Goal: Task Accomplishment & Management: Manage account settings

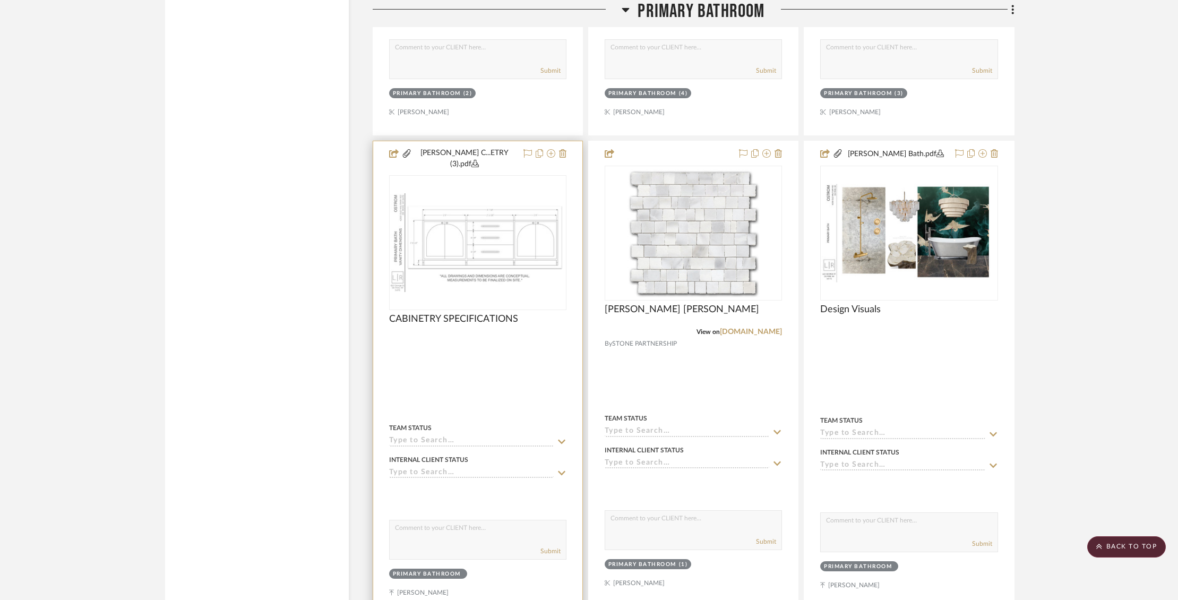
scroll to position [5059, 0]
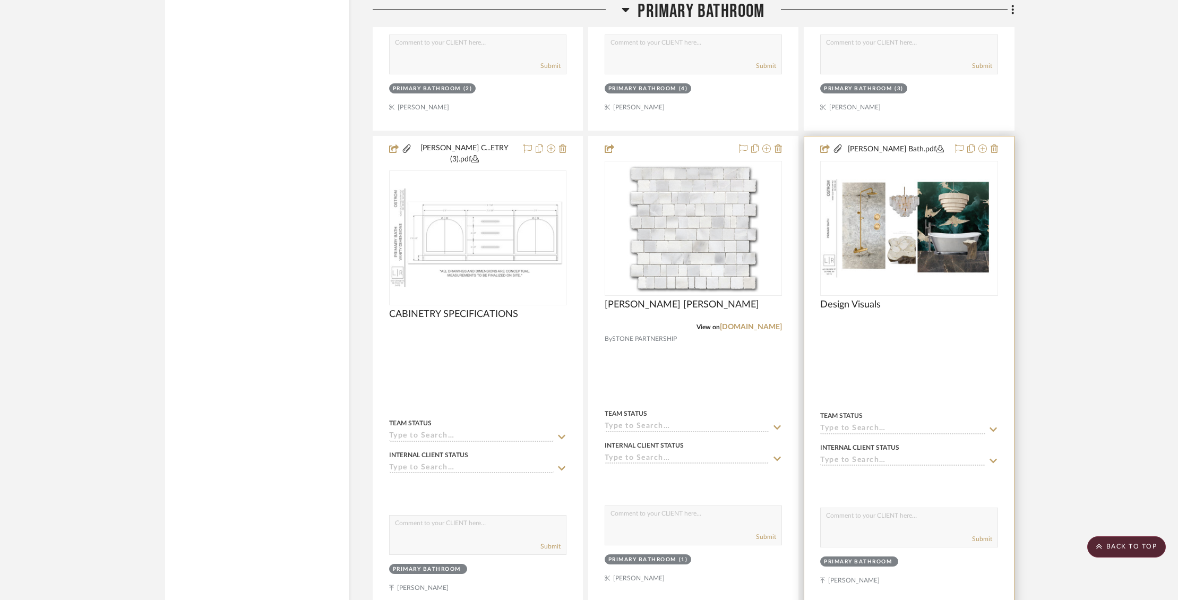
click at [931, 204] on img "0" at bounding box center [908, 228] width 175 height 99
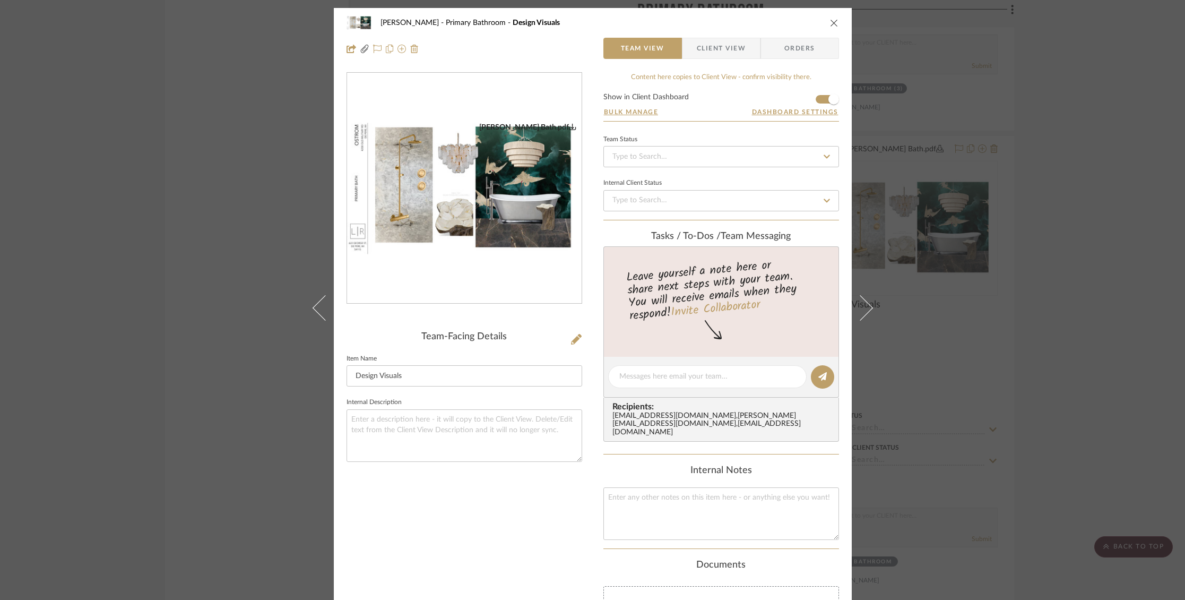
click at [497, 209] on img "0" at bounding box center [464, 189] width 235 height 132
click at [830, 23] on icon "close" at bounding box center [834, 23] width 8 height 8
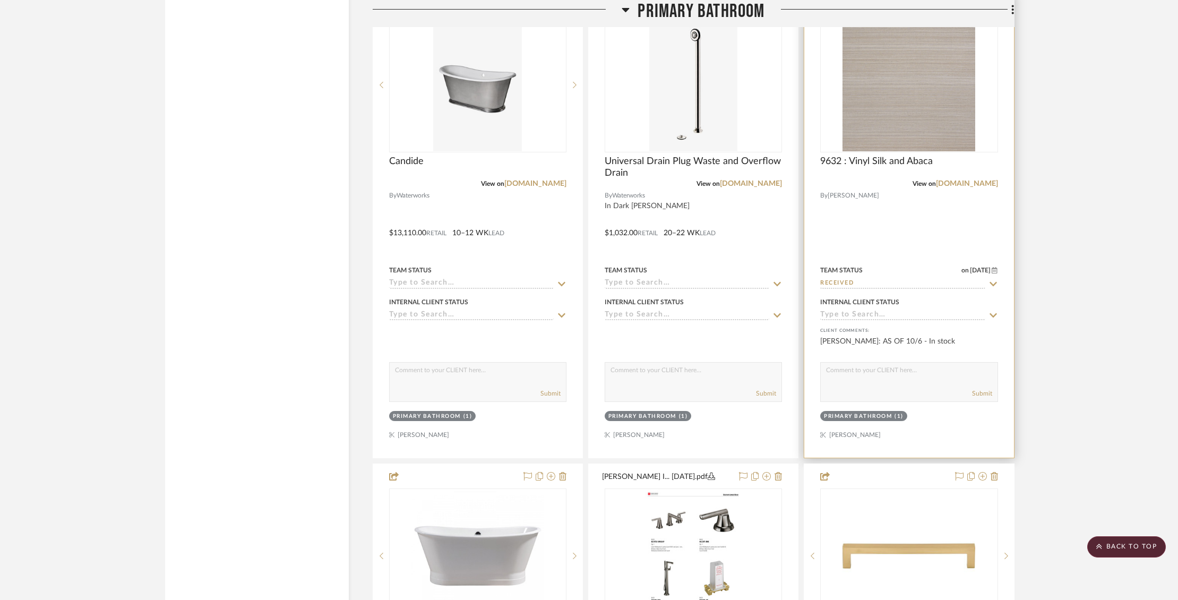
scroll to position [3791, 0]
click at [990, 279] on icon at bounding box center [993, 283] width 10 height 8
click at [911, 264] on div "Team Status on [DATE] [DATE] Received" at bounding box center [908, 275] width 177 height 25
click at [861, 279] on input "Received" at bounding box center [902, 284] width 165 height 10
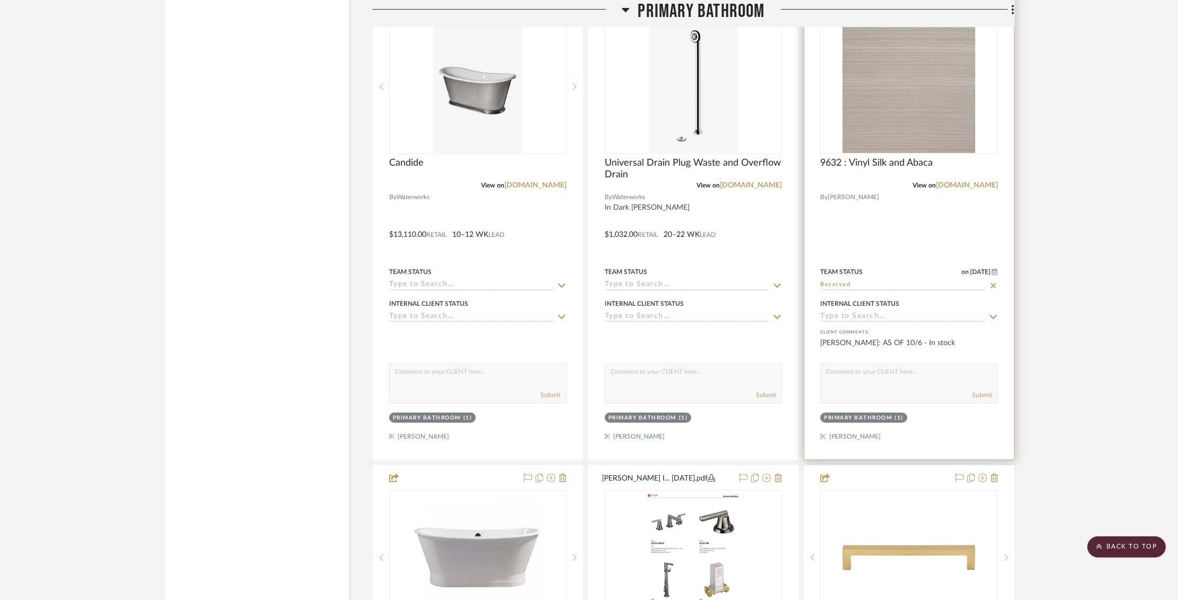
scroll to position [3785, 0]
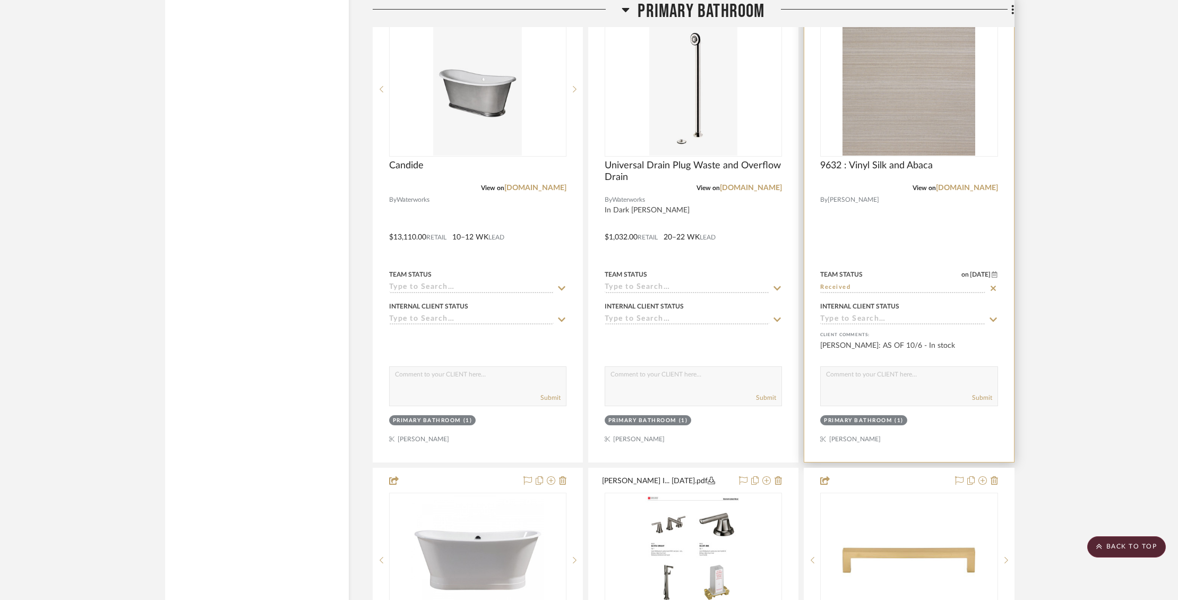
click at [842, 283] on input "Received" at bounding box center [902, 288] width 165 height 10
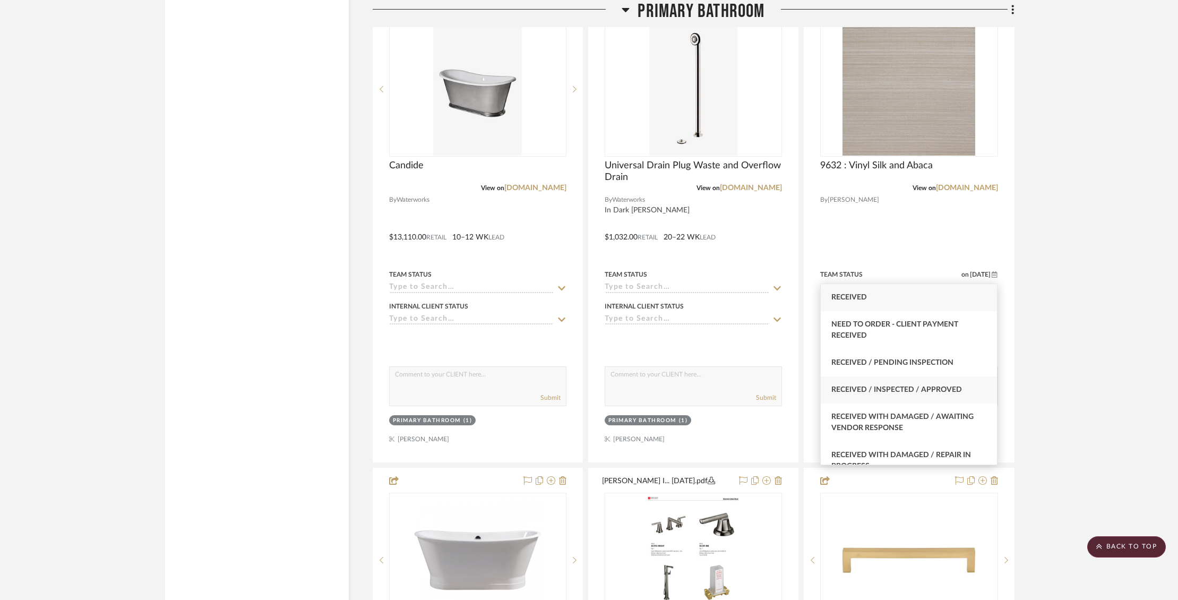
click at [938, 392] on span "Received / Inspected / Approved" at bounding box center [896, 389] width 131 height 7
type input "[DATE]"
type input "Received / Inspected / Approved"
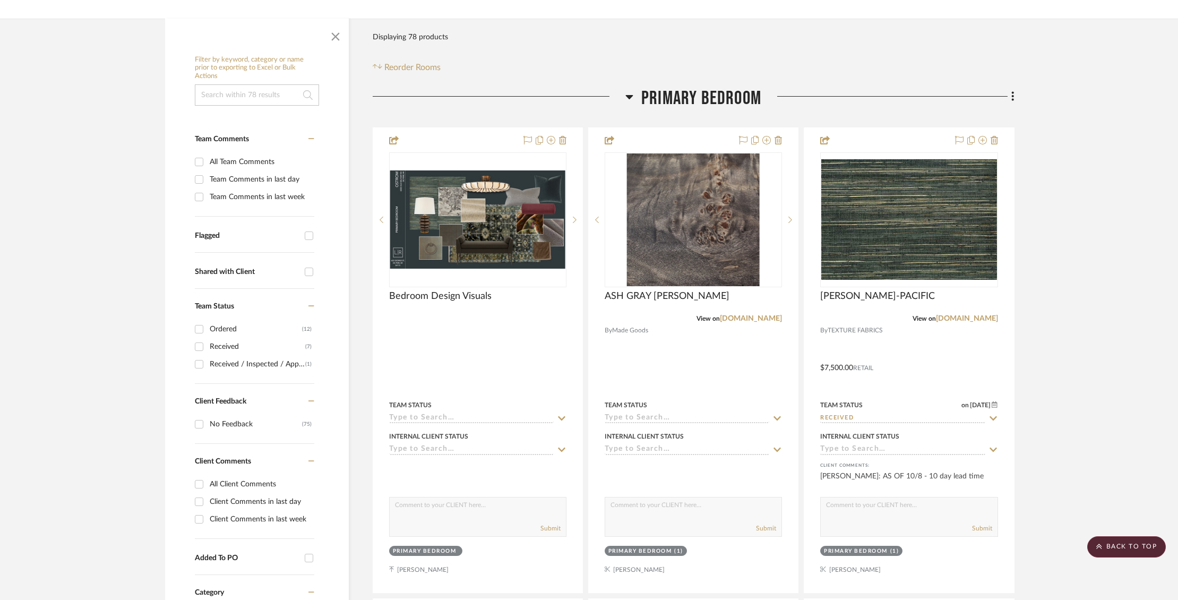
scroll to position [0, 0]
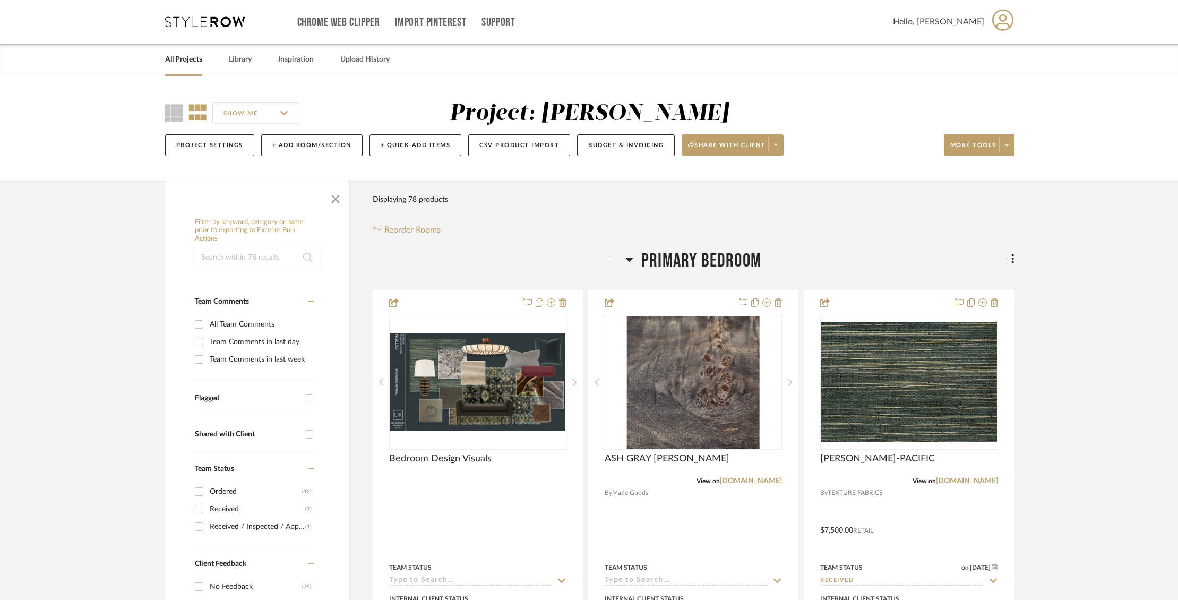
click at [184, 62] on link "All Projects" at bounding box center [183, 60] width 37 height 14
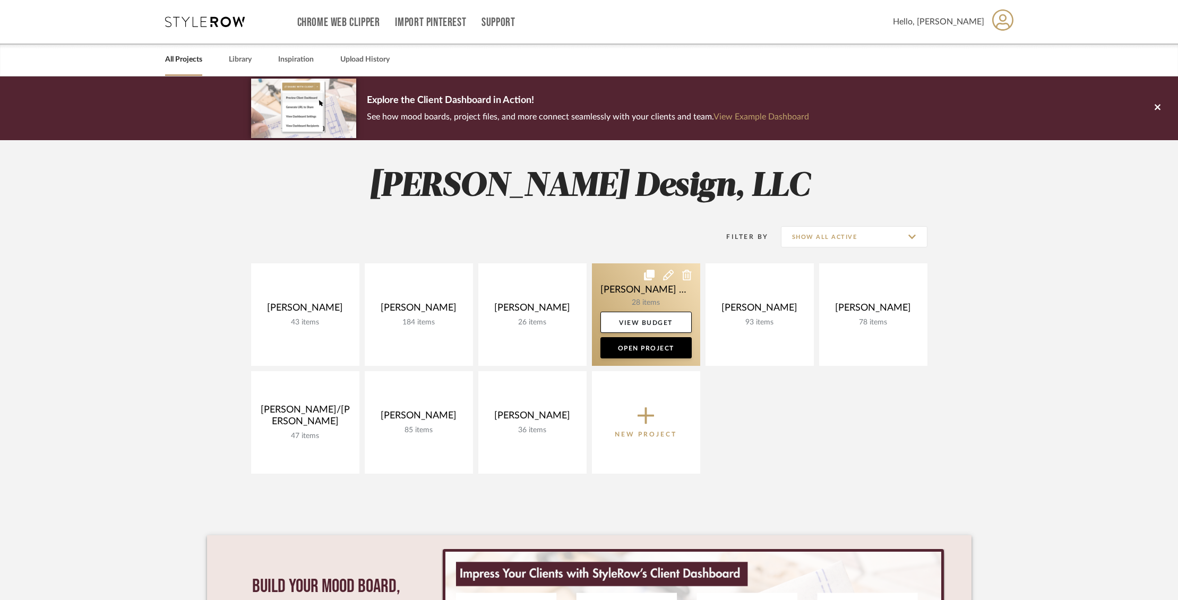
click at [609, 293] on link at bounding box center [646, 314] width 108 height 102
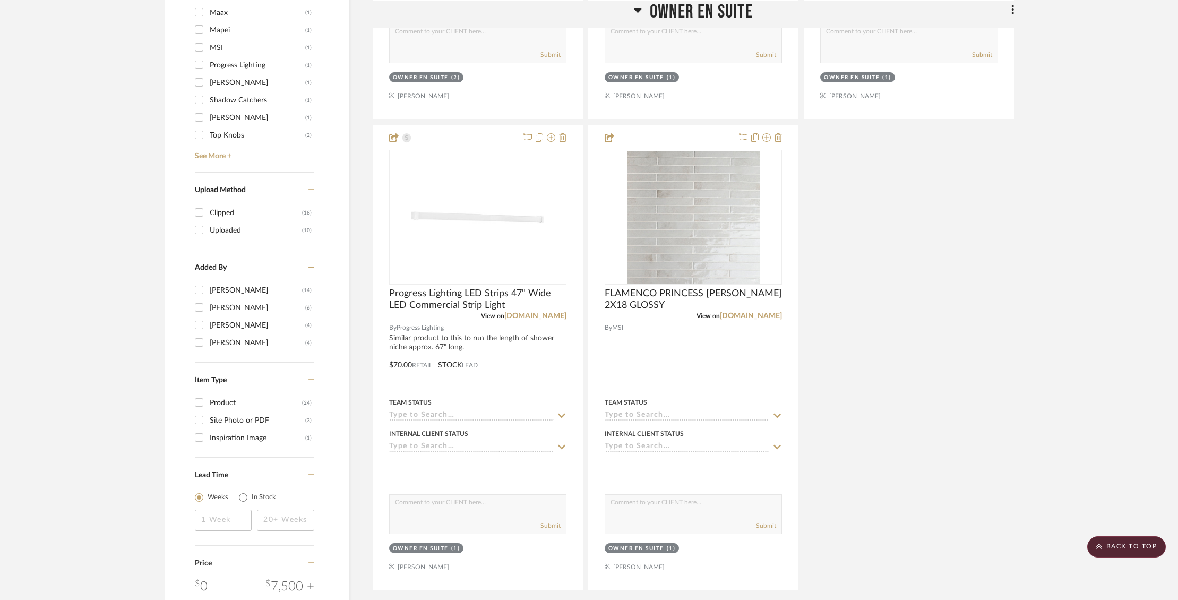
scroll to position [1207, 0]
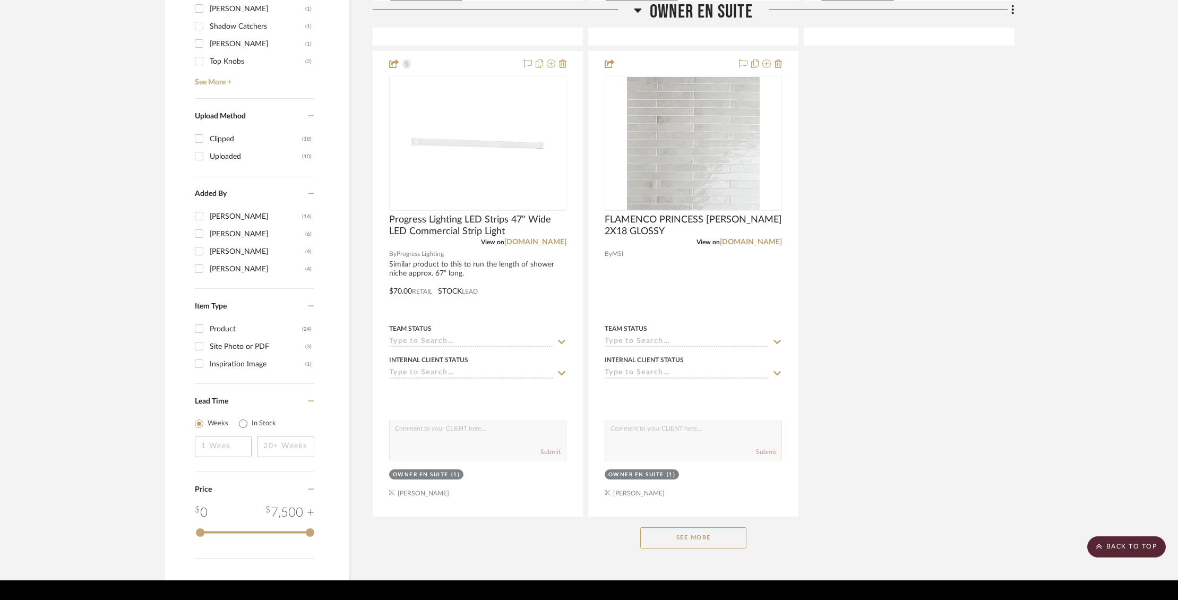
click at [696, 527] on button "See More" at bounding box center [693, 537] width 106 height 21
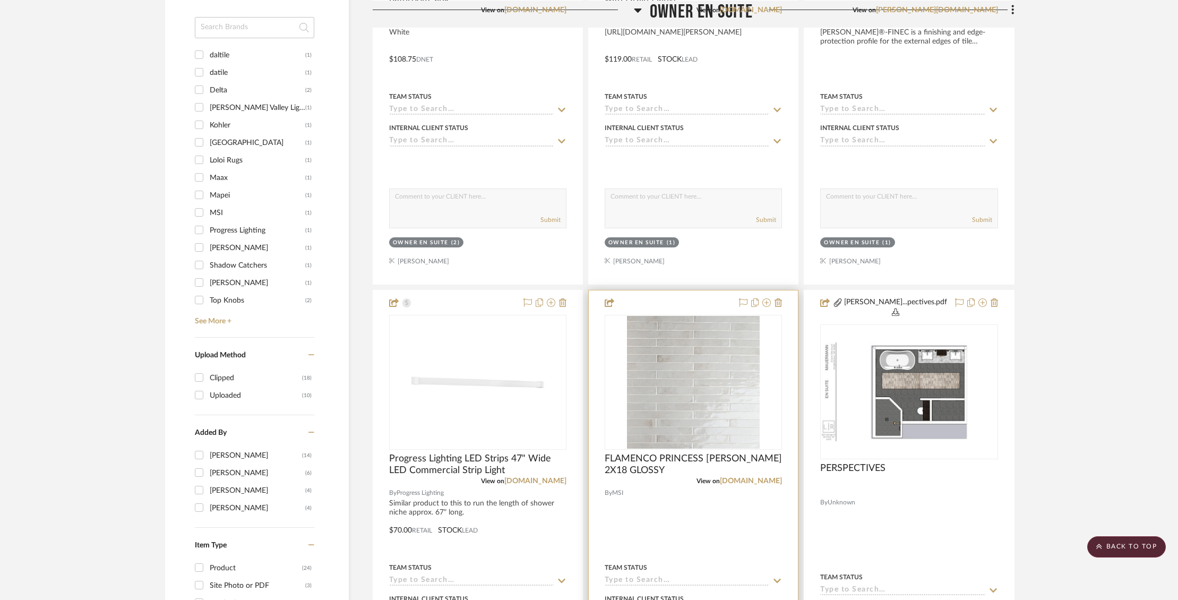
scroll to position [971, 0]
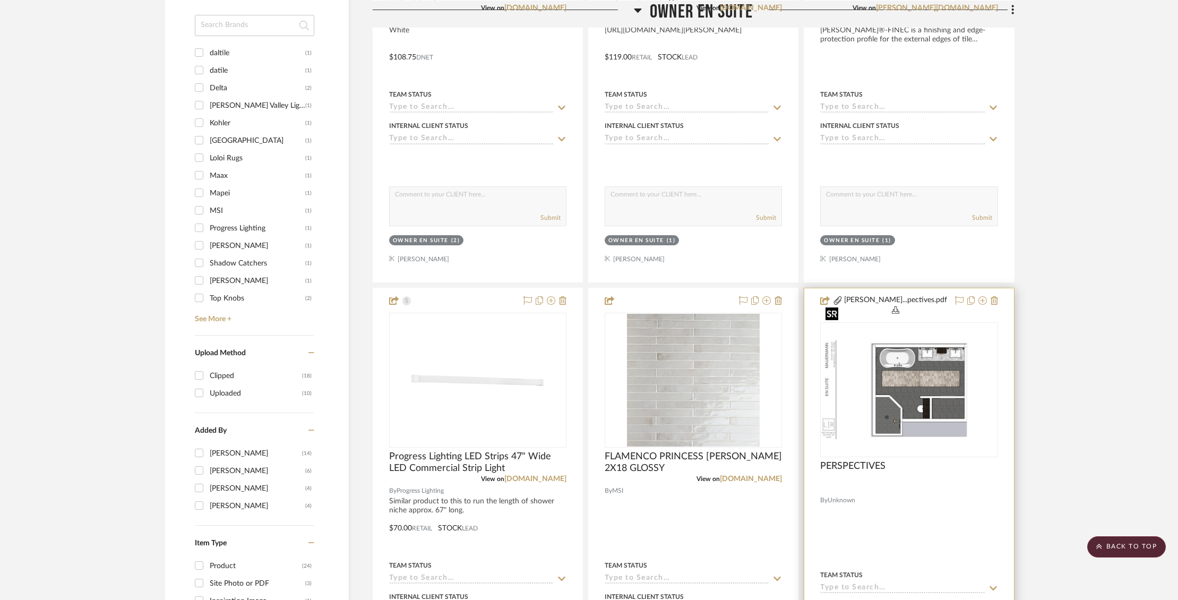
click at [0, 0] on img at bounding box center [0, 0] width 0 height 0
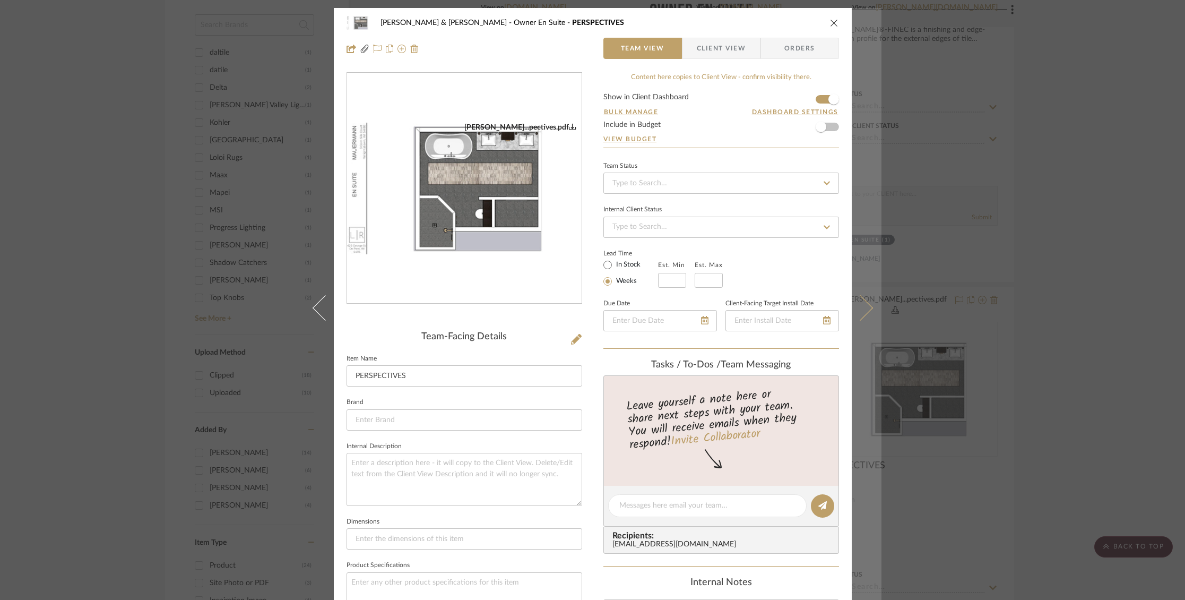
click at [850, 314] on icon at bounding box center [859, 307] width 25 height 25
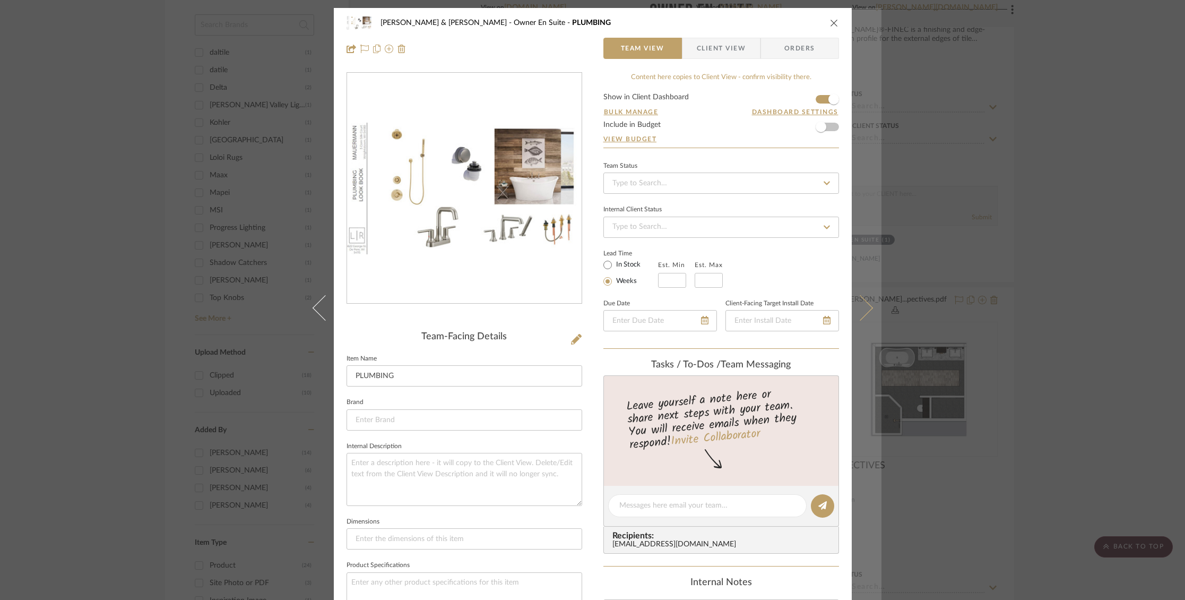
click at [851, 314] on icon at bounding box center [859, 307] width 25 height 25
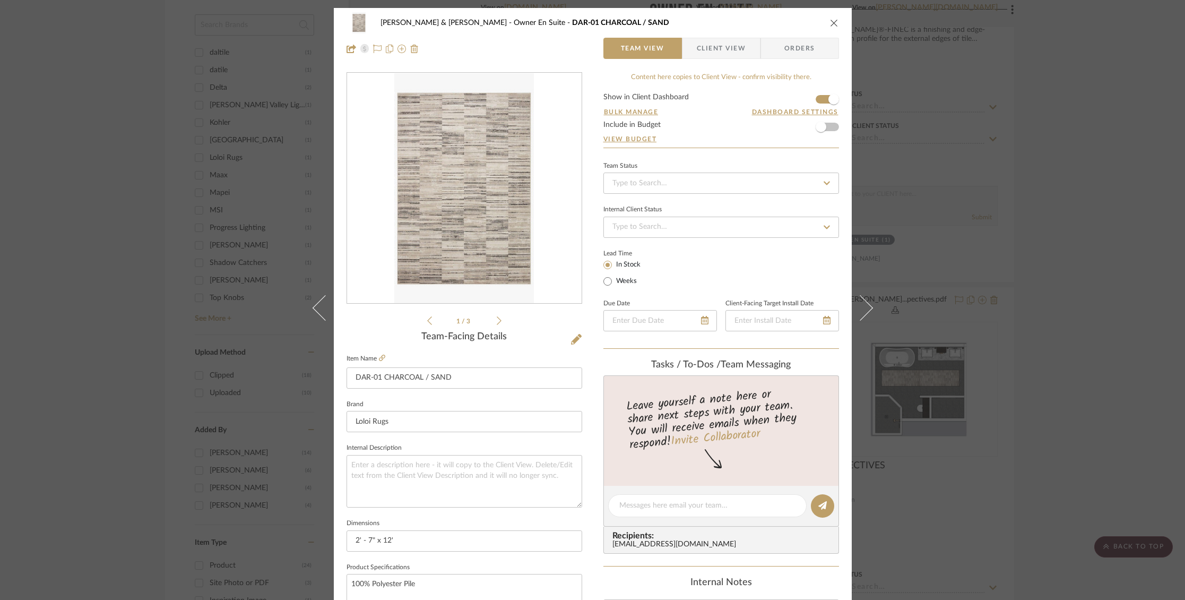
click at [831, 18] on button "close" at bounding box center [835, 23] width 10 height 10
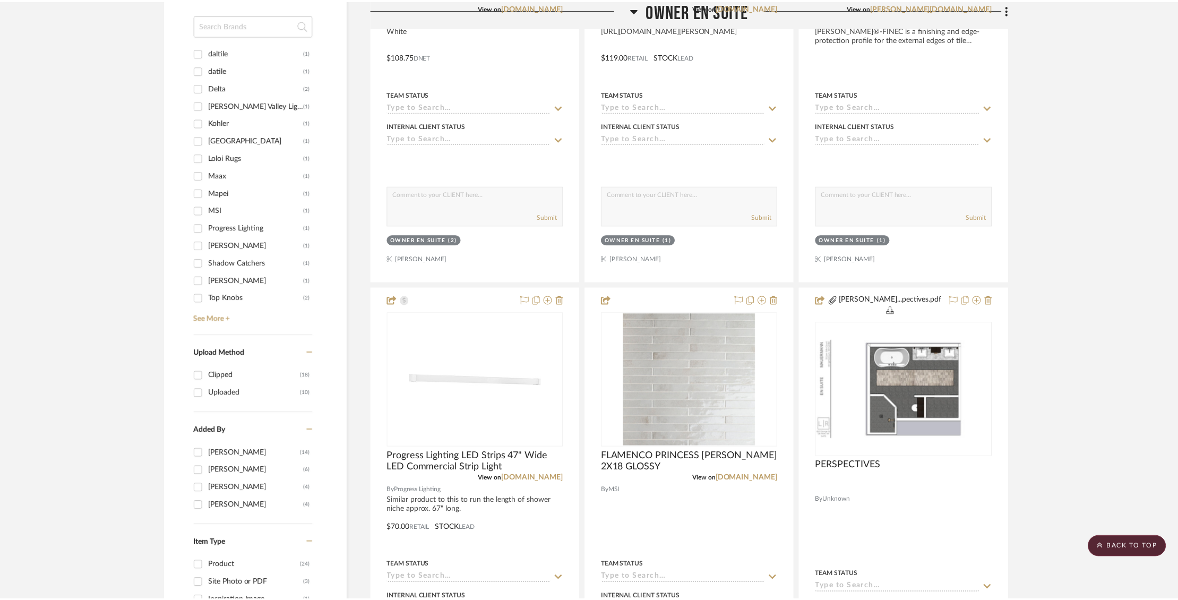
scroll to position [971, 0]
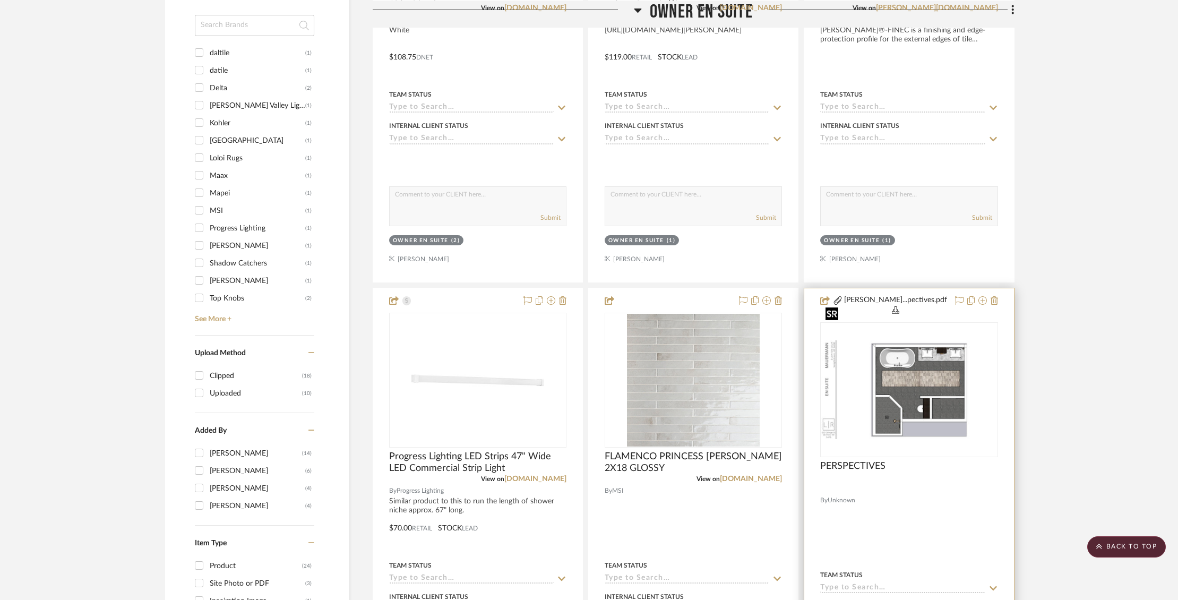
click at [893, 340] on img "0" at bounding box center [908, 389] width 175 height 99
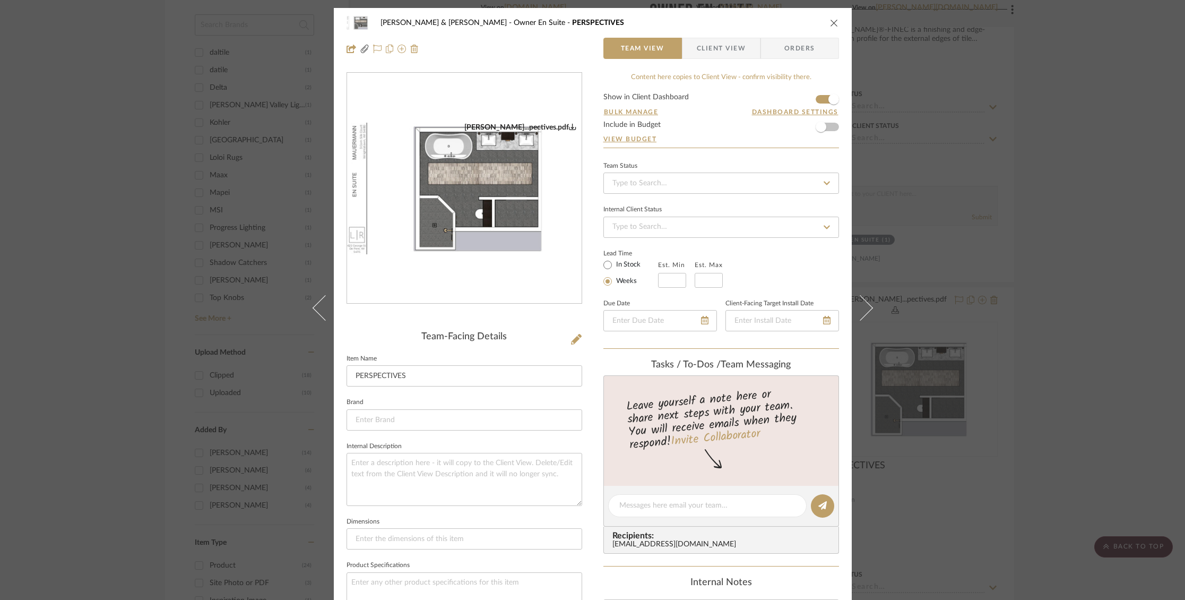
click at [503, 237] on img "0" at bounding box center [464, 189] width 235 height 132
click at [832, 25] on icon "close" at bounding box center [834, 23] width 8 height 8
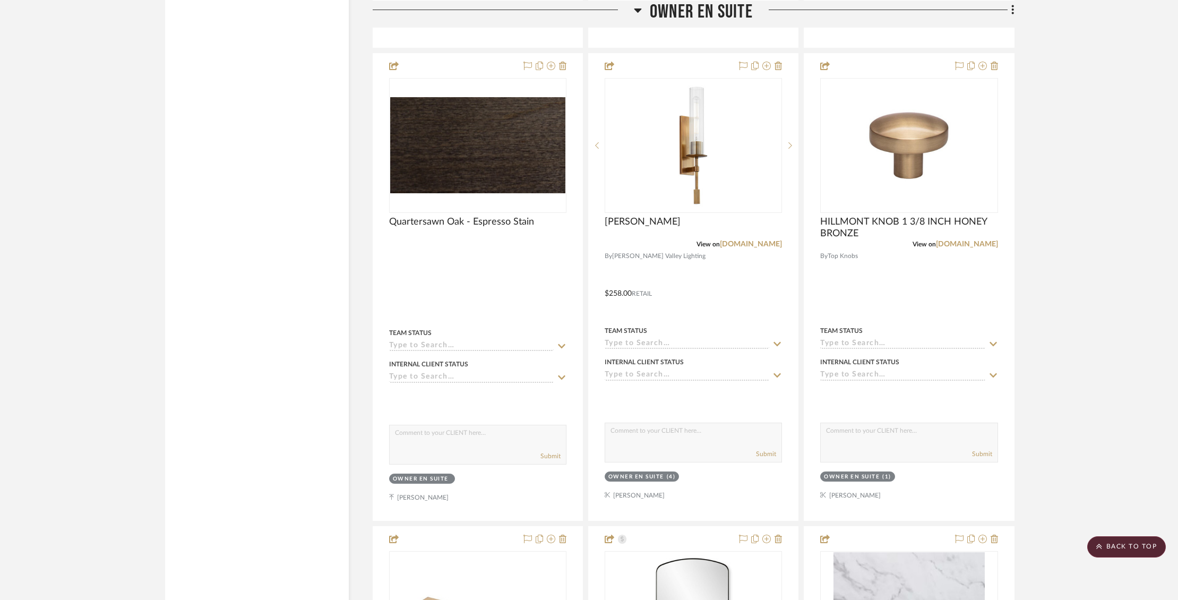
scroll to position [3105, 0]
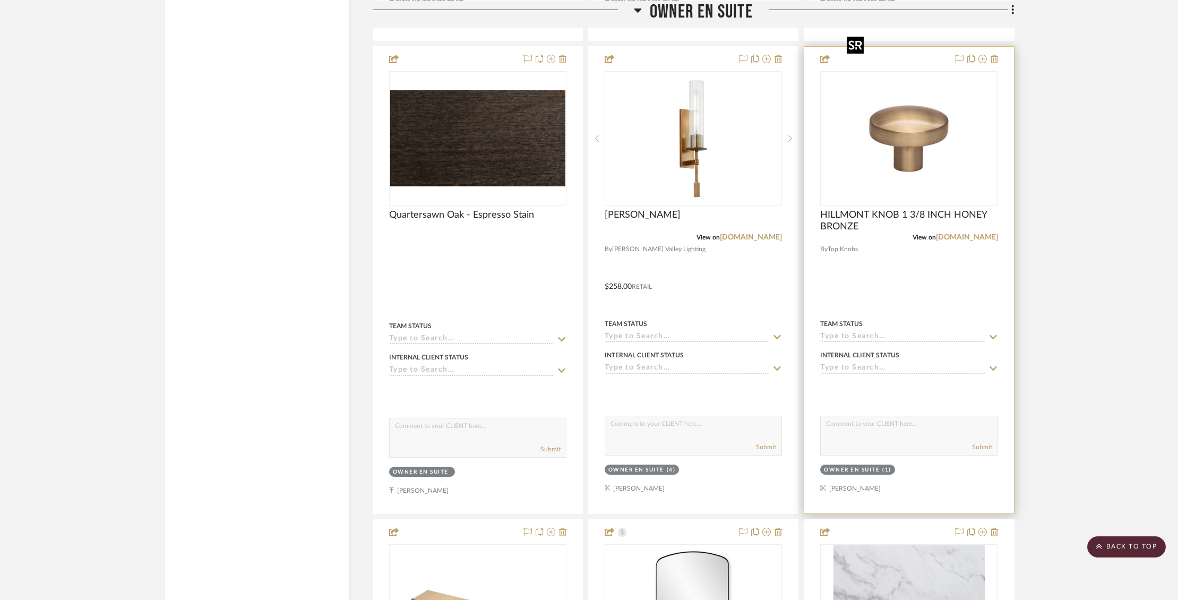
click at [0, 0] on img at bounding box center [0, 0] width 0 height 0
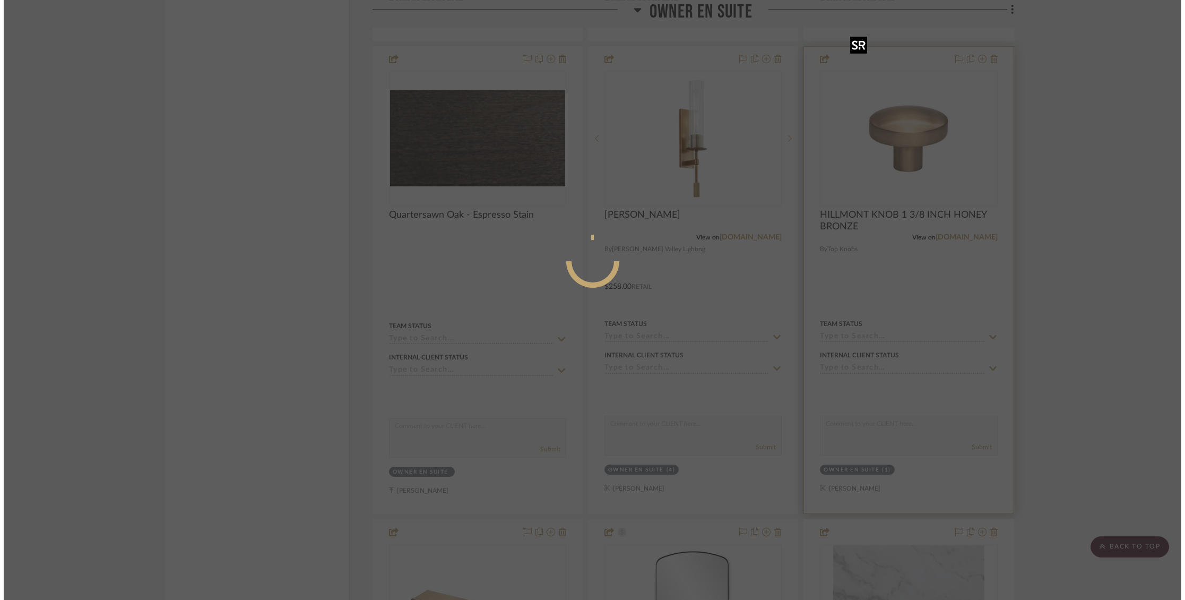
scroll to position [0, 0]
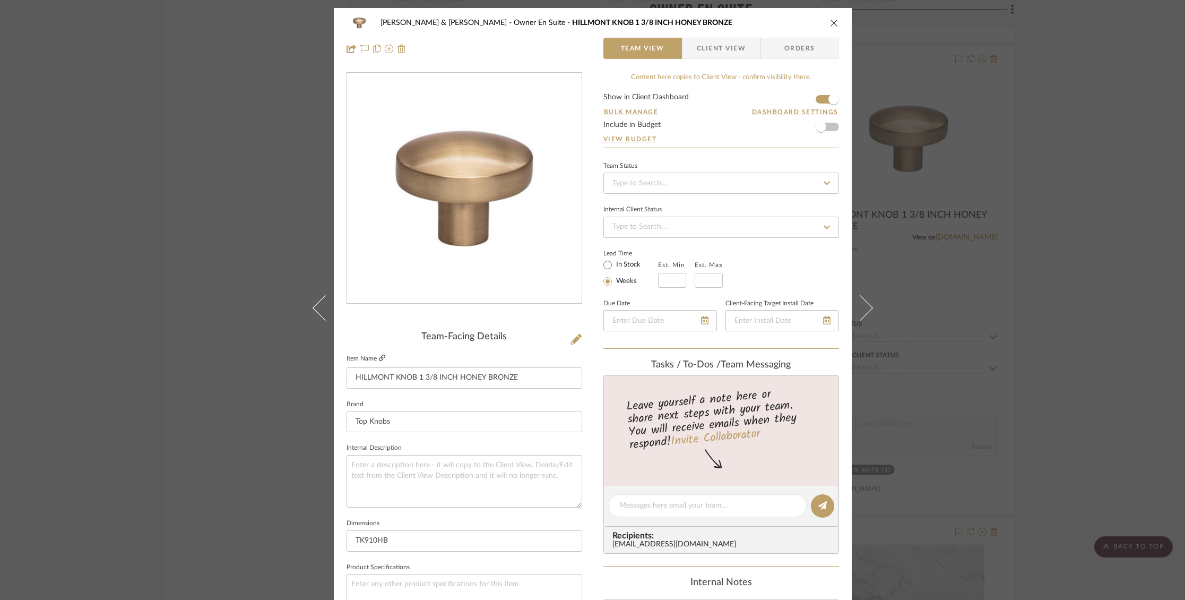
click at [379, 361] on fa-icon at bounding box center [382, 358] width 6 height 6
